Goal: Contribute content

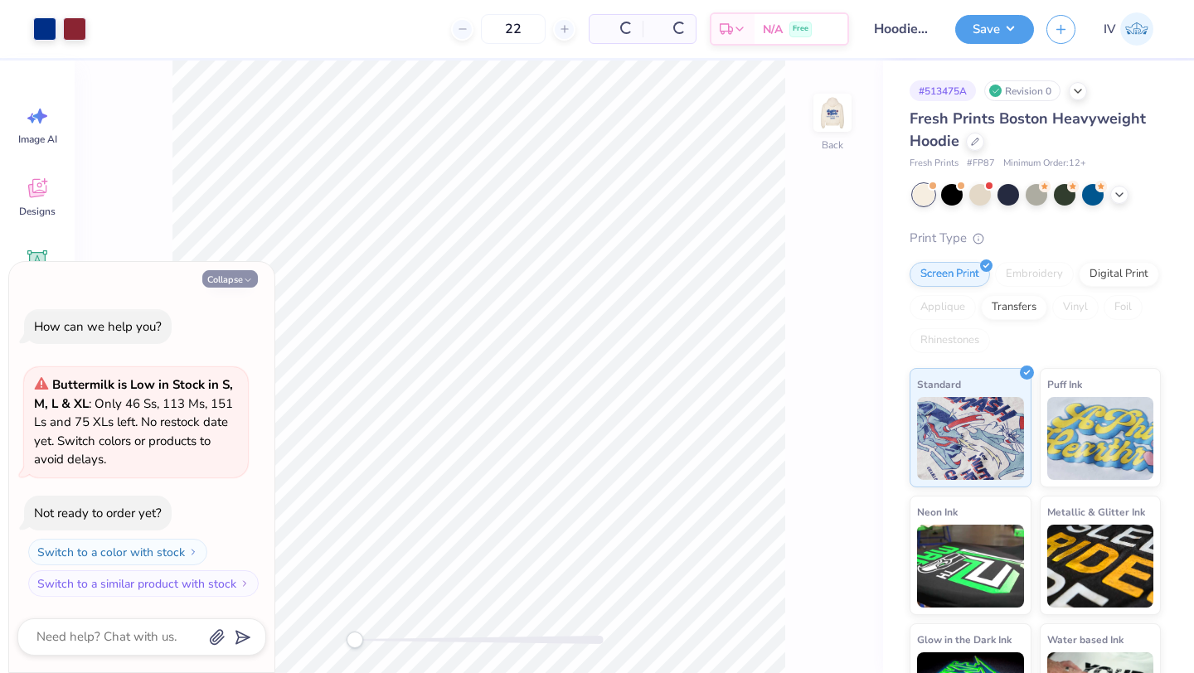
click at [230, 276] on button "Collapse" at bounding box center [230, 278] width 56 height 17
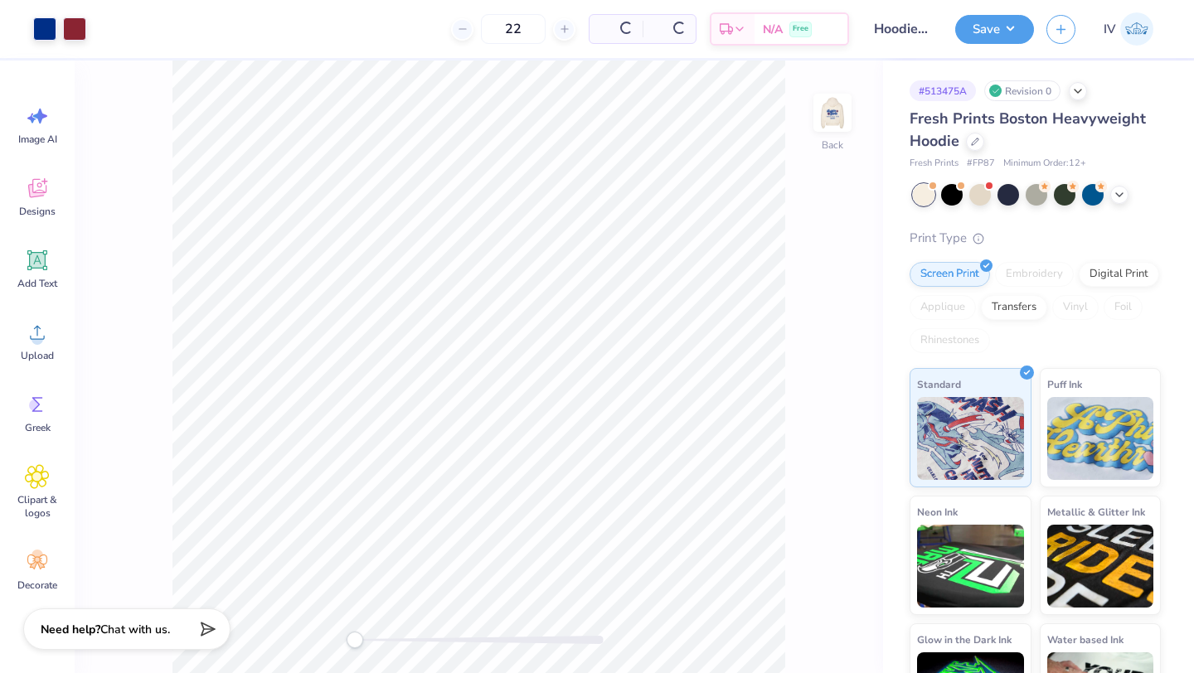
type textarea "x"
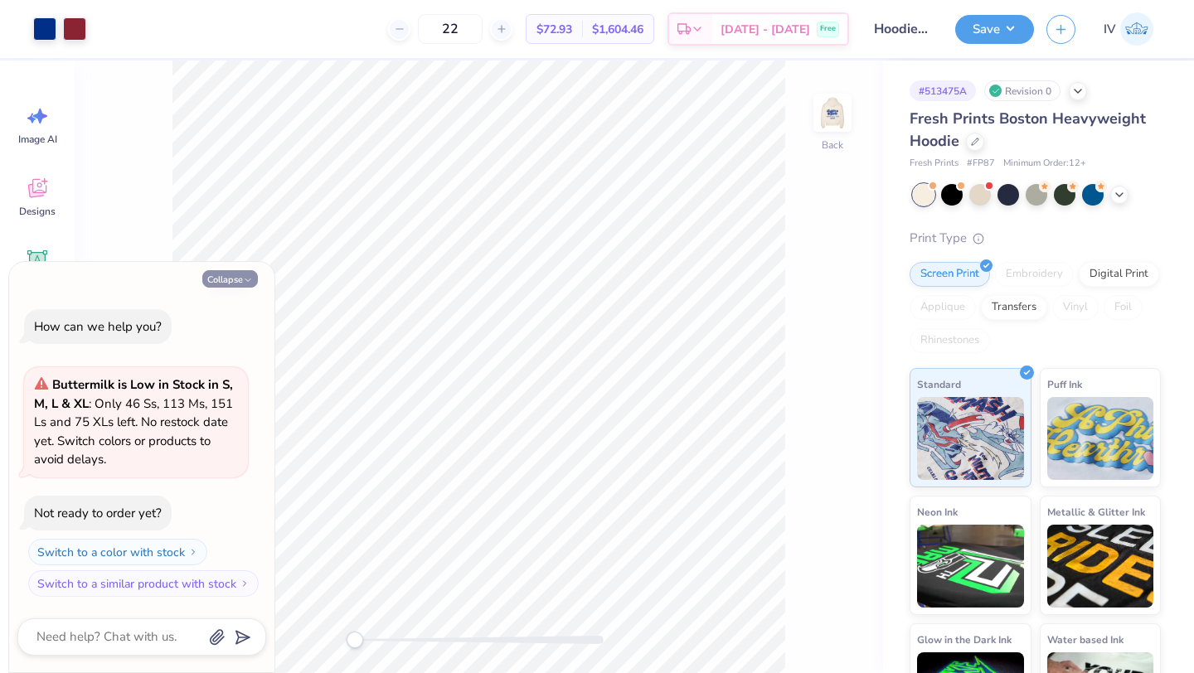
click at [229, 279] on button "Collapse" at bounding box center [230, 278] width 56 height 17
type textarea "x"
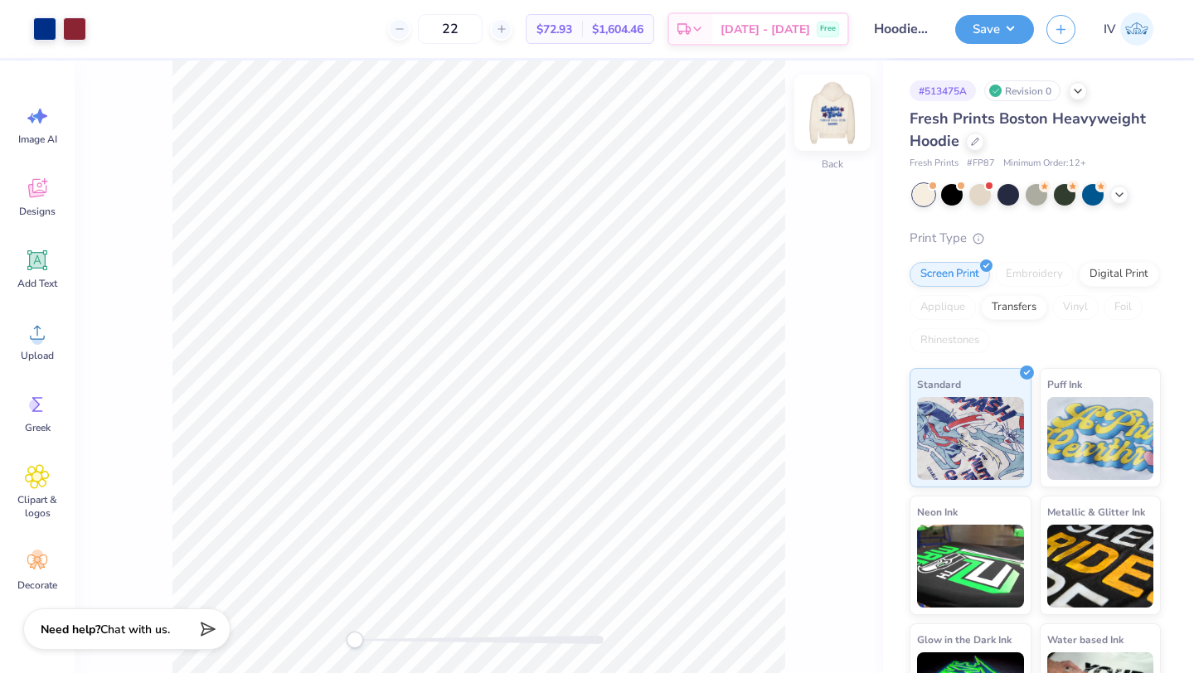
click at [838, 111] on img at bounding box center [832, 113] width 66 height 66
click at [1000, 195] on div at bounding box center [1009, 193] width 22 height 22
click at [34, 36] on div at bounding box center [44, 27] width 23 height 23
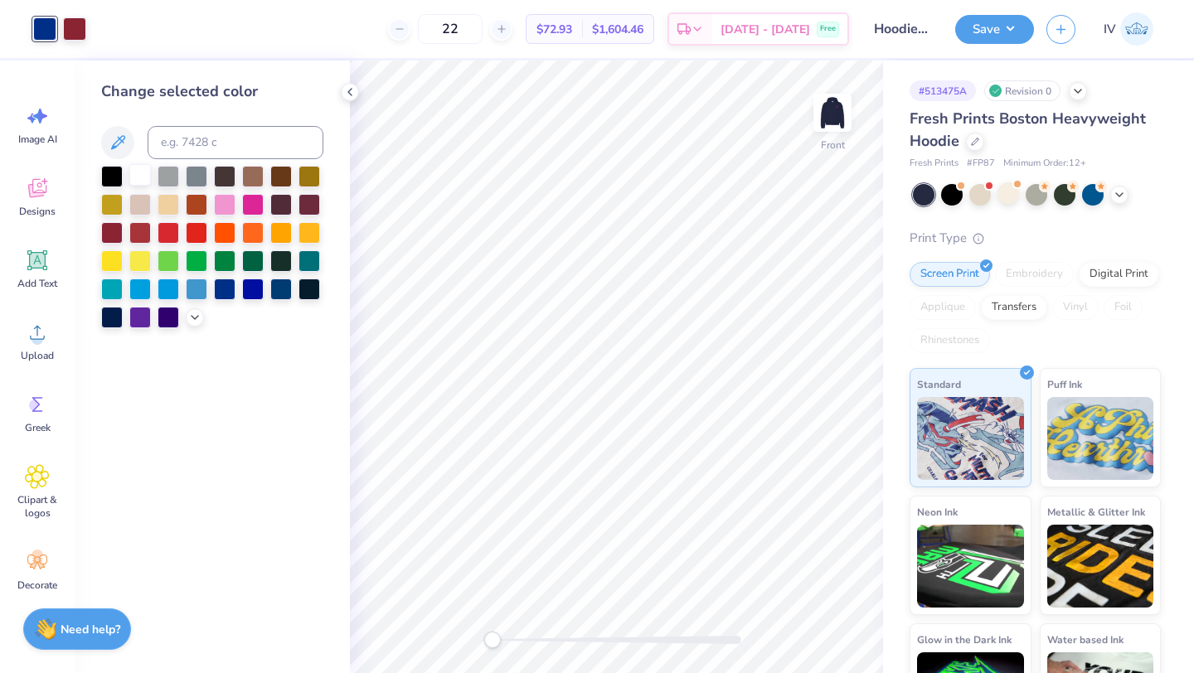
click at [140, 182] on div at bounding box center [140, 175] width 22 height 22
click at [836, 116] on img at bounding box center [832, 113] width 66 height 66
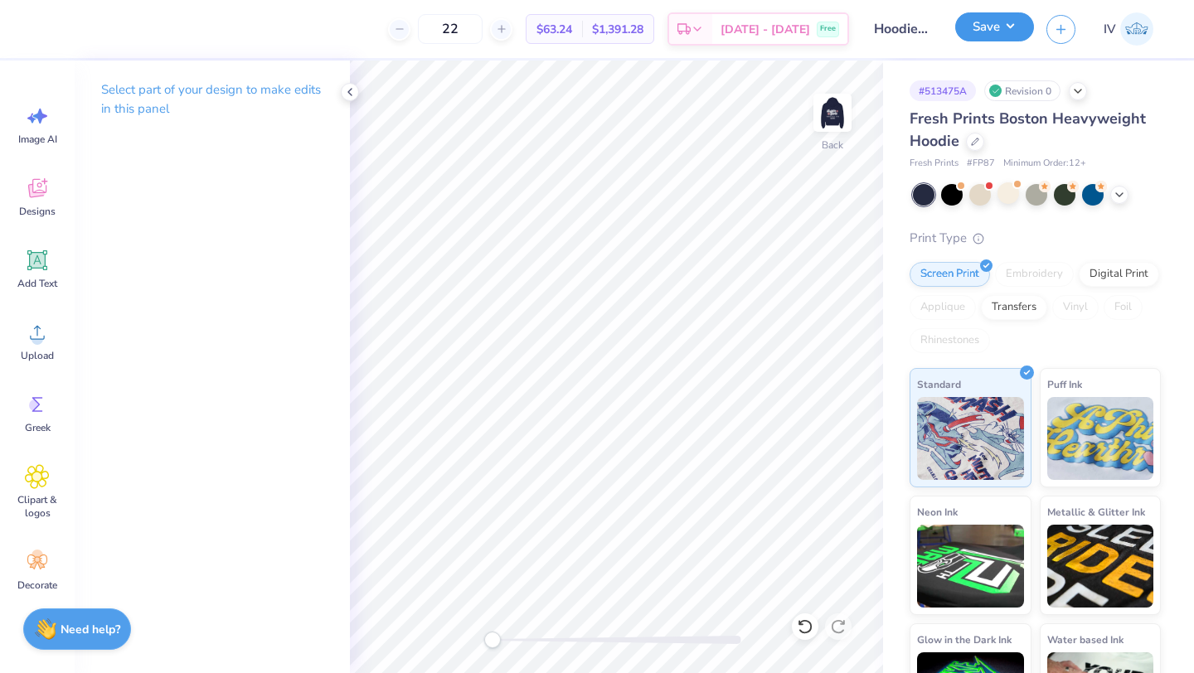
click at [993, 28] on button "Save" at bounding box center [994, 26] width 79 height 29
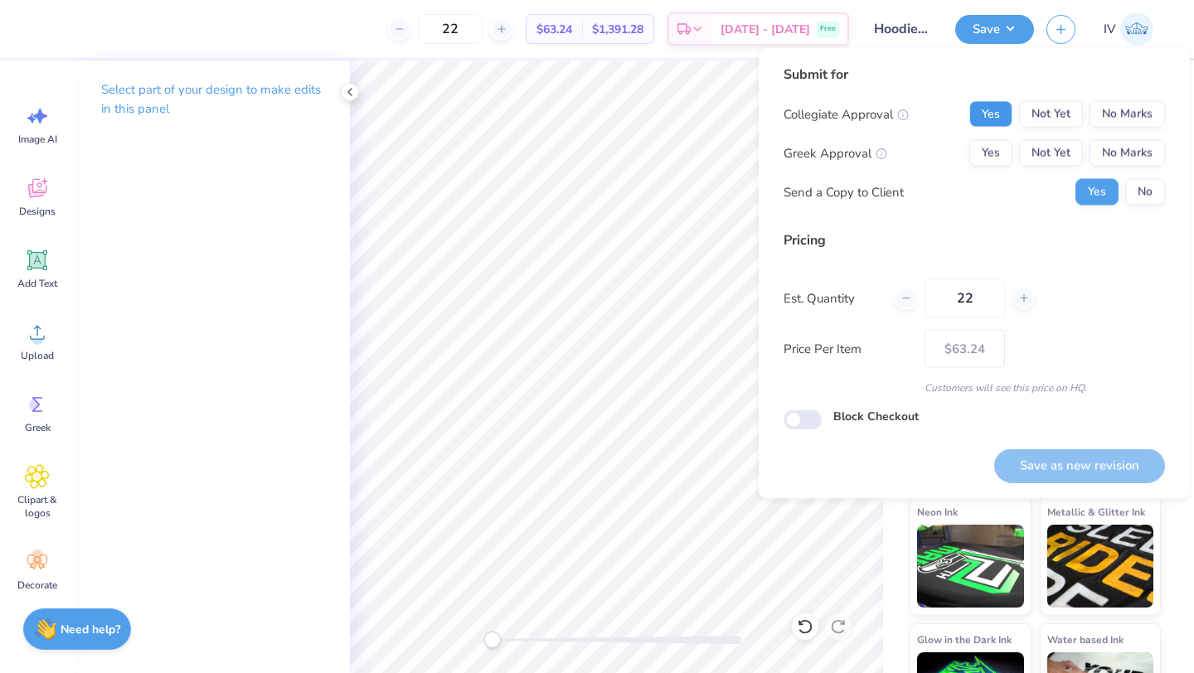
click at [993, 115] on button "Yes" at bounding box center [990, 114] width 43 height 27
click at [1125, 168] on div "Collegiate Approval Yes Not Yet No Marks Greek Approval Yes Not Yet No Marks Se…" at bounding box center [974, 153] width 381 height 104
click at [1134, 149] on button "No Marks" at bounding box center [1127, 153] width 75 height 27
click at [1134, 195] on button "No" at bounding box center [1145, 192] width 40 height 27
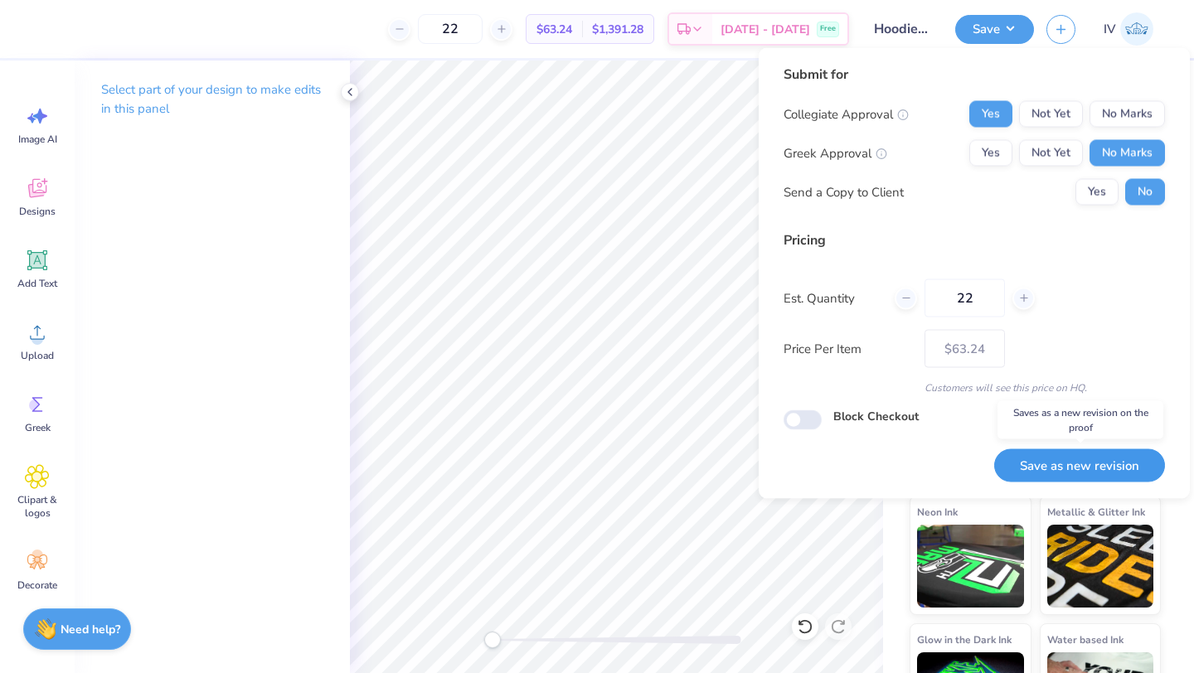
click at [1041, 470] on button "Save as new revision" at bounding box center [1079, 466] width 171 height 34
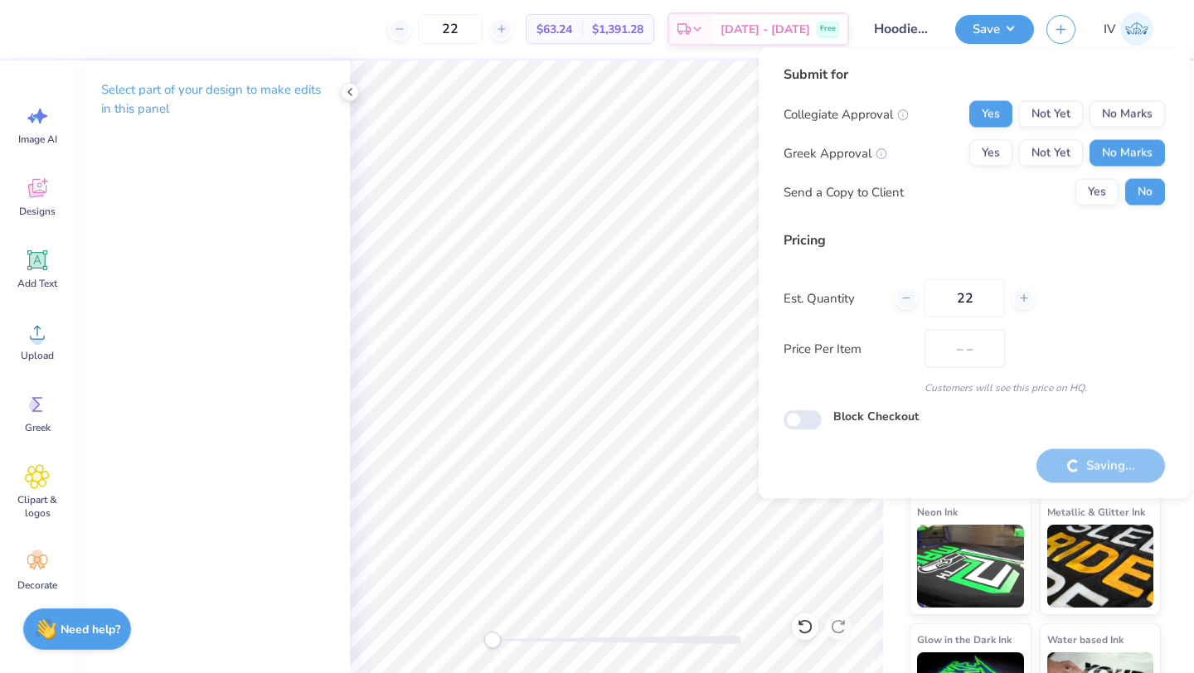
type input "$63.24"
click at [356, 91] on icon at bounding box center [349, 91] width 13 height 13
